Goal: Task Accomplishment & Management: Manage account settings

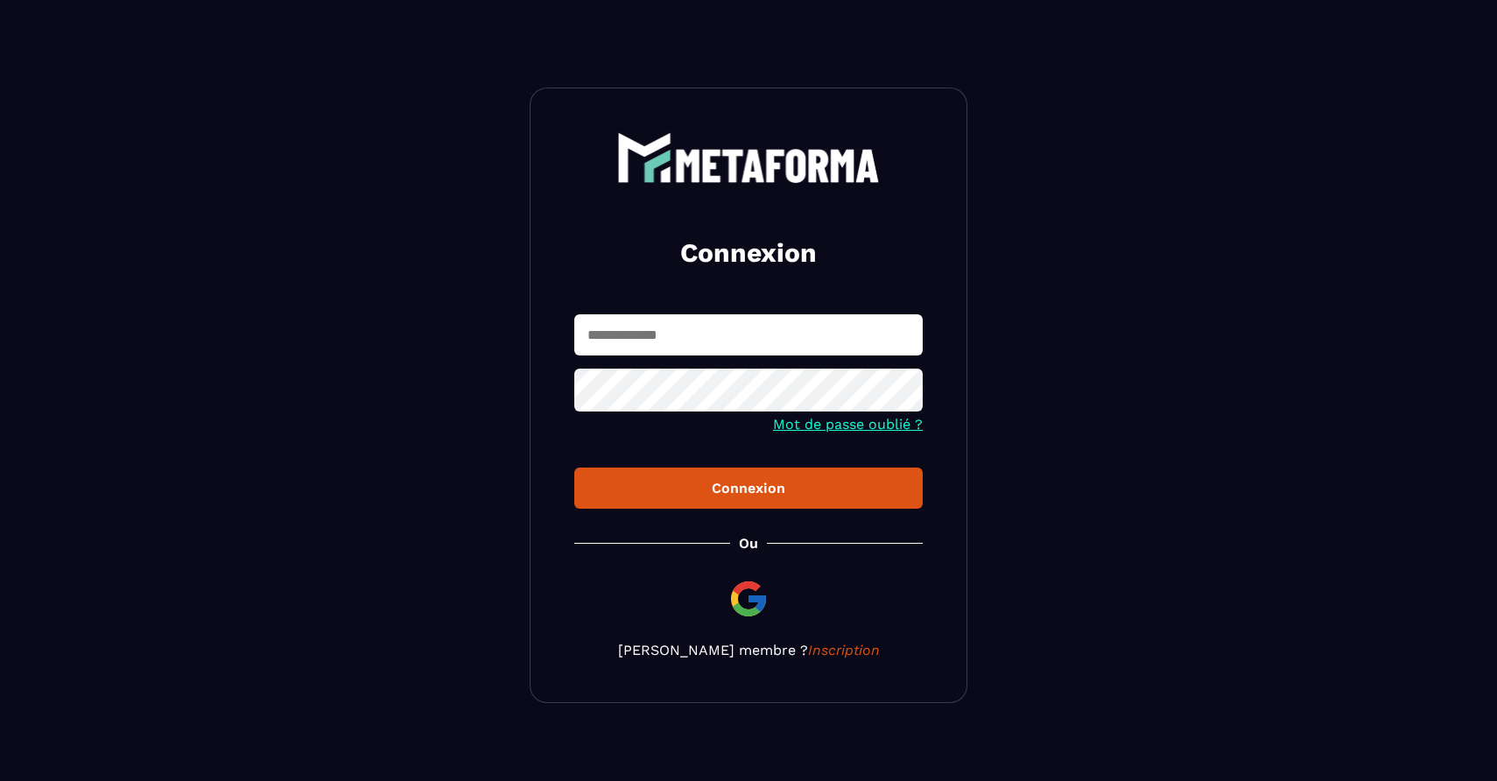
type input "**********"
click at [775, 487] on div "Connexion" at bounding box center [748, 488] width 320 height 17
